Goal: Information Seeking & Learning: Learn about a topic

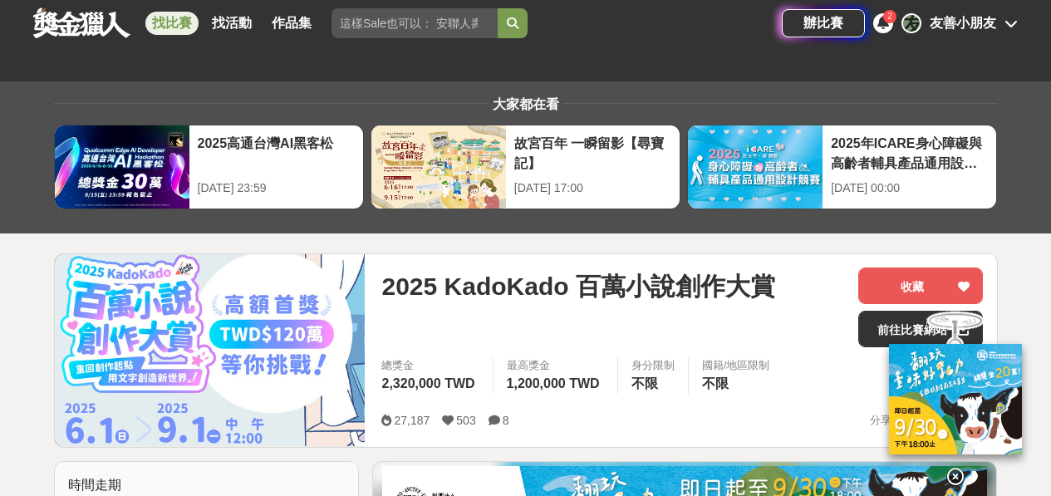
scroll to position [601, 0]
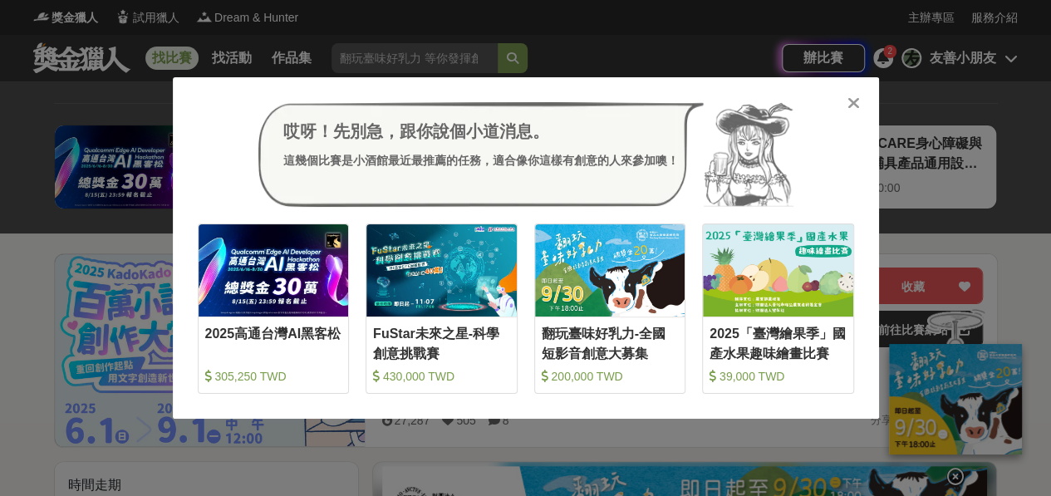
click at [849, 111] on icon at bounding box center [853, 103] width 12 height 17
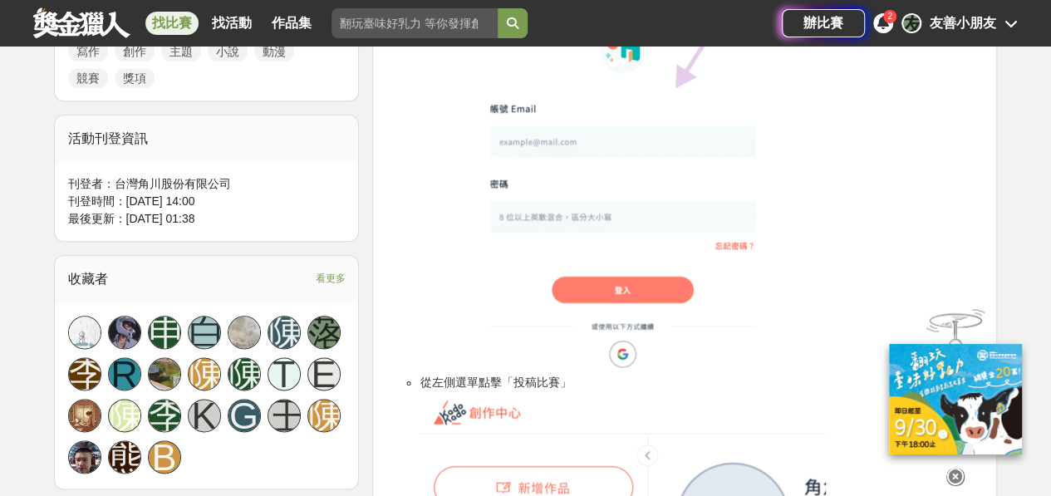
scroll to position [847, 0]
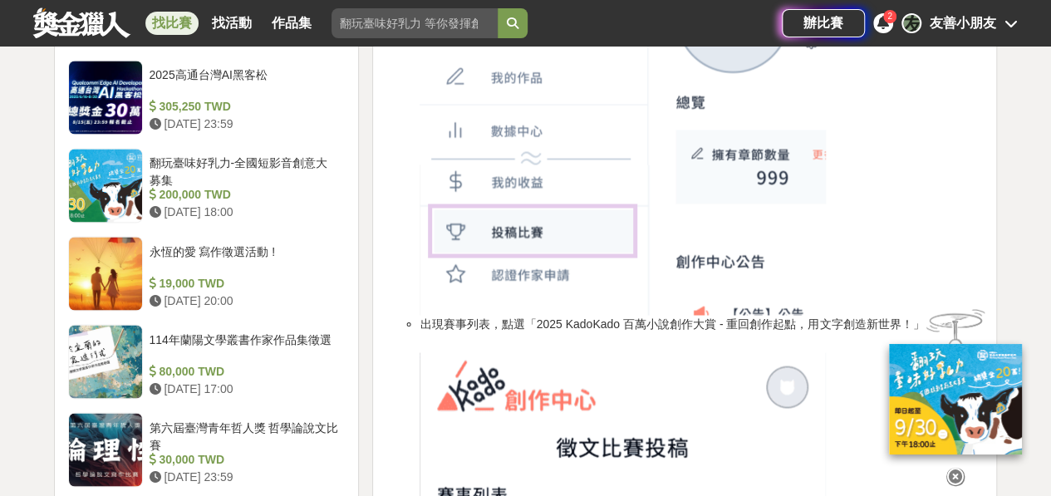
click at [941, 314] on div at bounding box center [955, 325] width 58 height 37
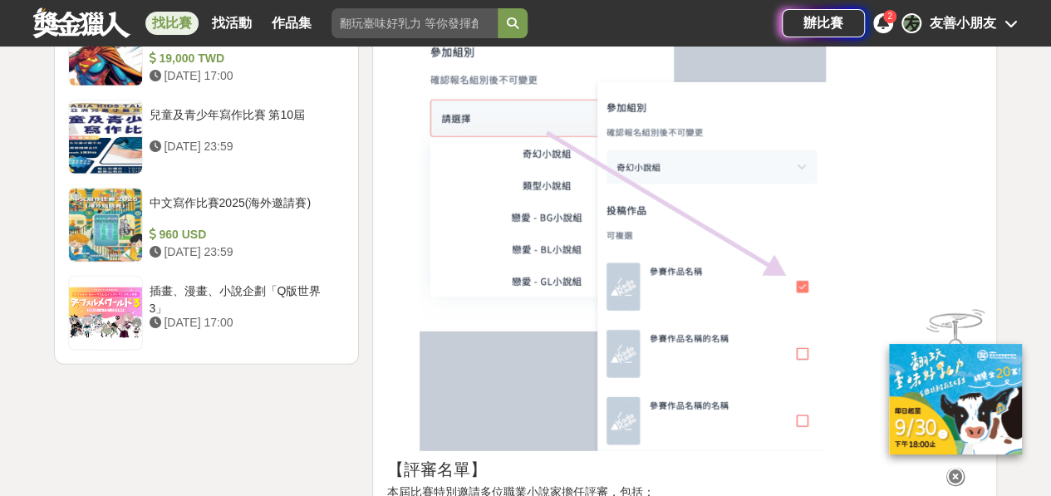
click at [915, 347] on img at bounding box center [955, 399] width 133 height 110
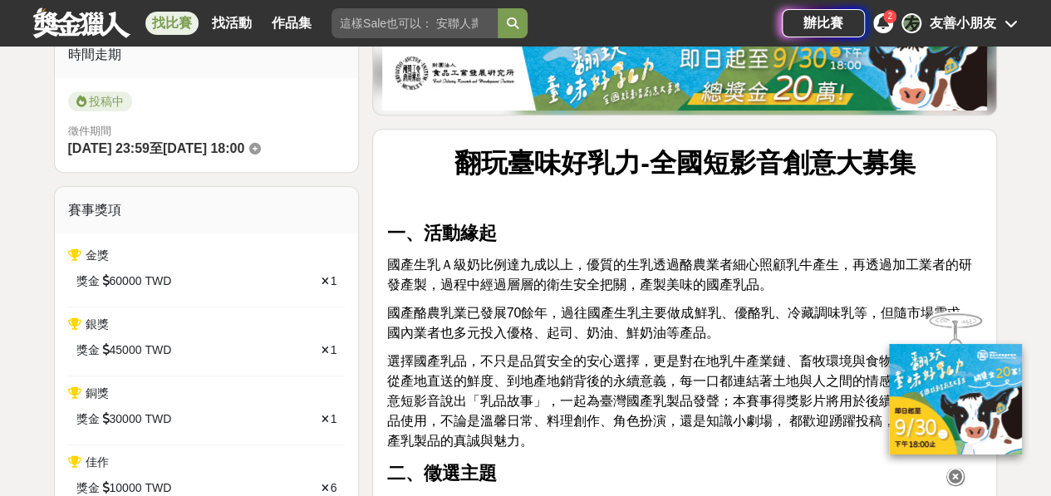
scroll to position [482, 0]
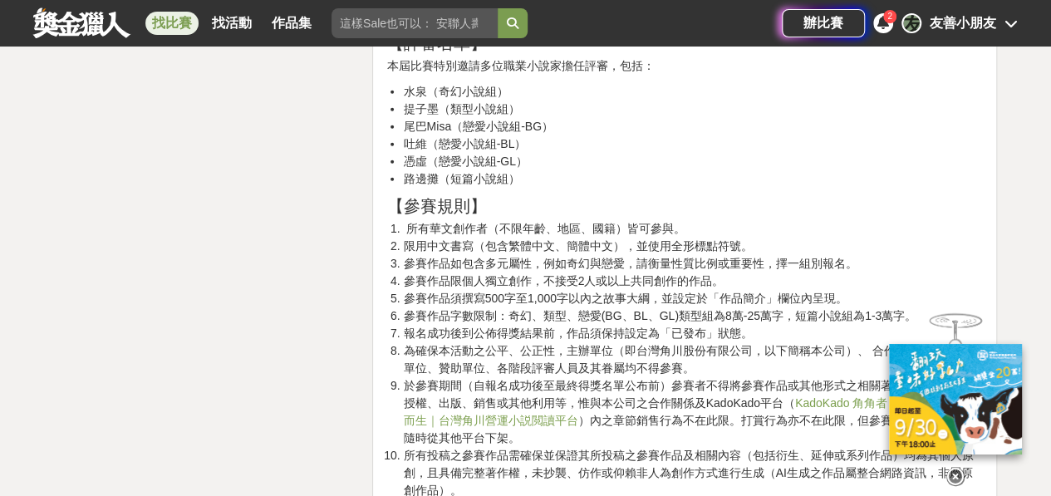
scroll to position [2585, 0]
